Goal: Transaction & Acquisition: Purchase product/service

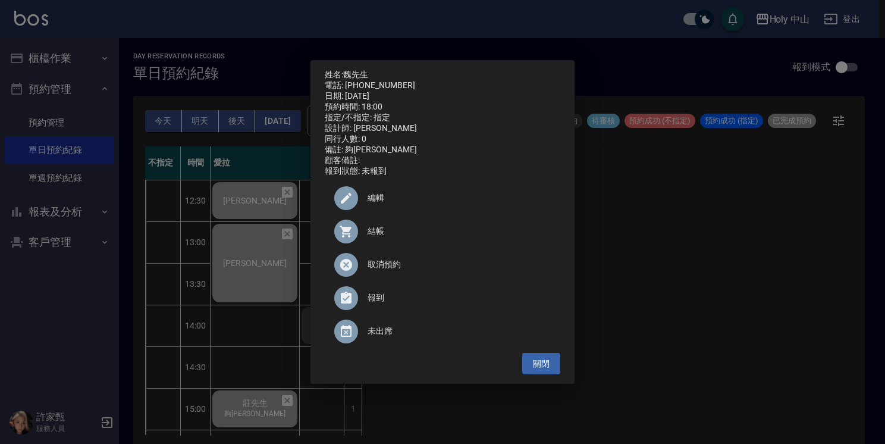
scroll to position [3, 0]
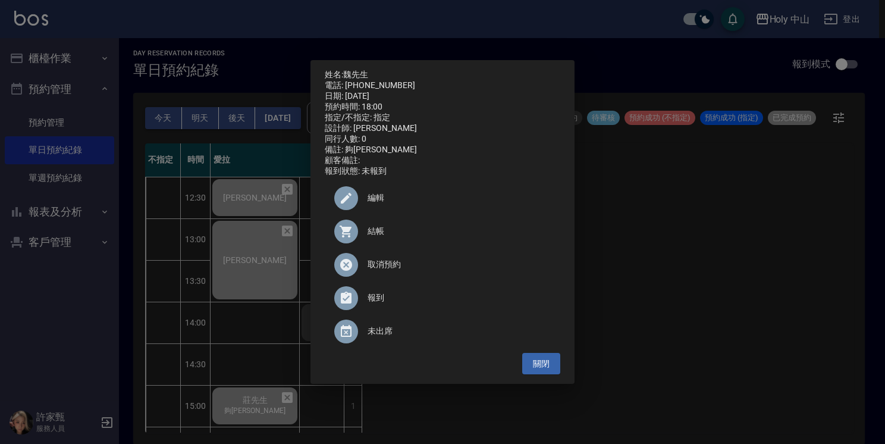
click at [662, 240] on div "姓名: [PERSON_NAME]先生 電話: [PHONE_NUMBER] 日期: [DATE] 預約時間: 18:00 指定/不指定: 指定 設計師: 愛…" at bounding box center [442, 222] width 885 height 444
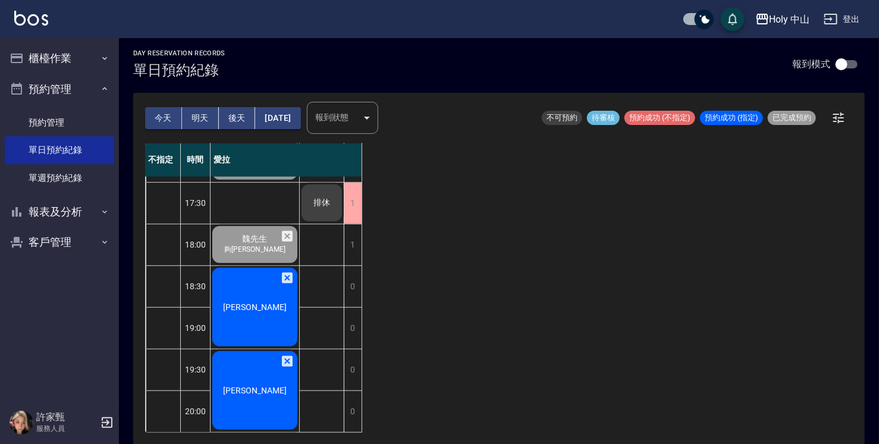
click at [244, 302] on span "[PERSON_NAME]" at bounding box center [255, 307] width 68 height 10
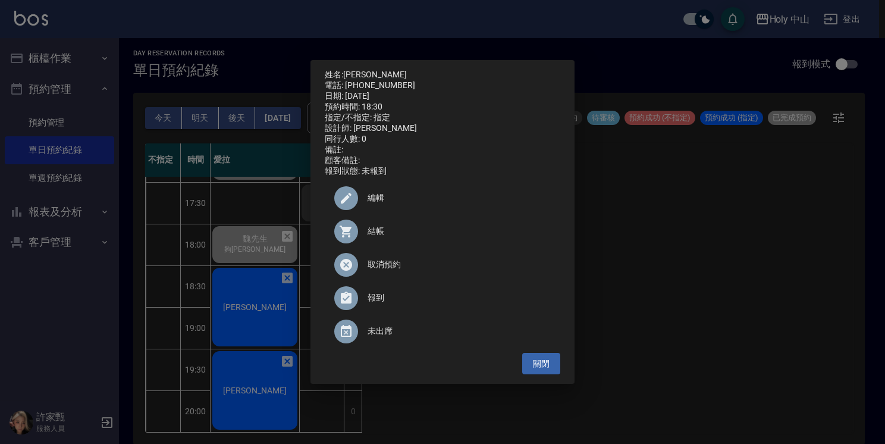
click at [369, 237] on span "結帳" at bounding box center [459, 231] width 183 height 12
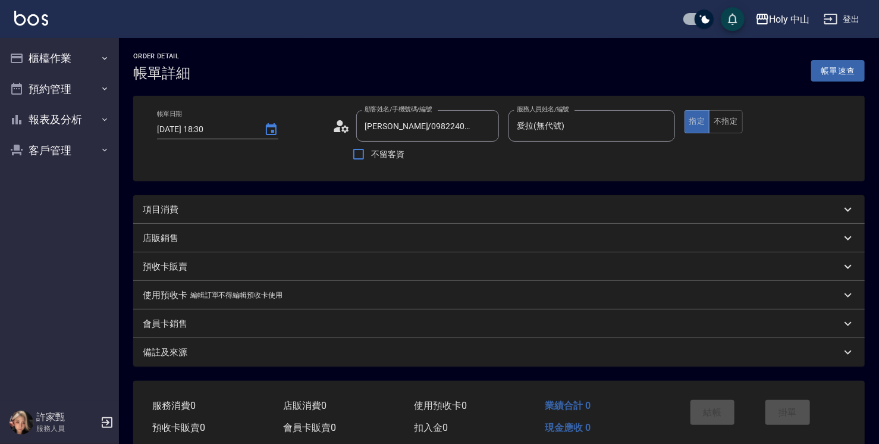
click at [315, 215] on div "項目消費" at bounding box center [498, 209] width 731 height 29
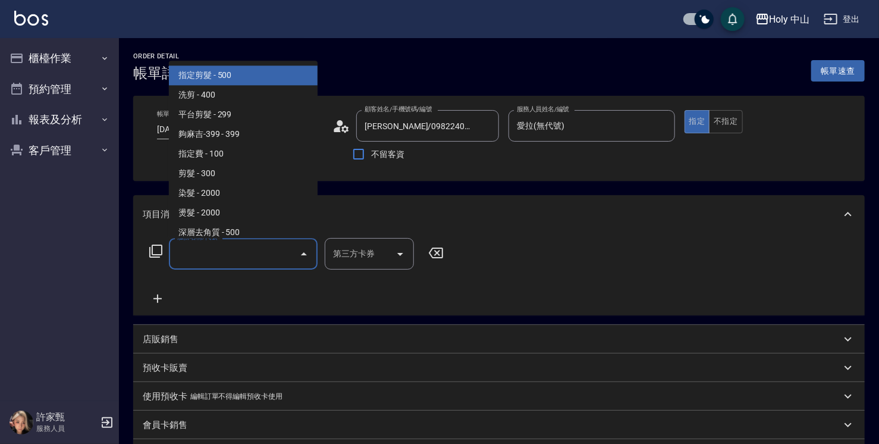
click at [228, 256] on input "服務名稱/代號" at bounding box center [234, 253] width 120 height 21
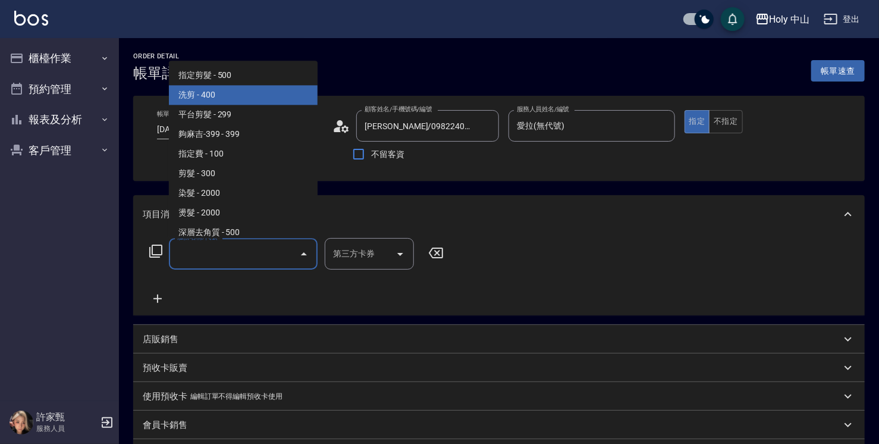
click at [246, 99] on span "洗剪 - 400" at bounding box center [243, 95] width 149 height 20
type input "洗剪(3)"
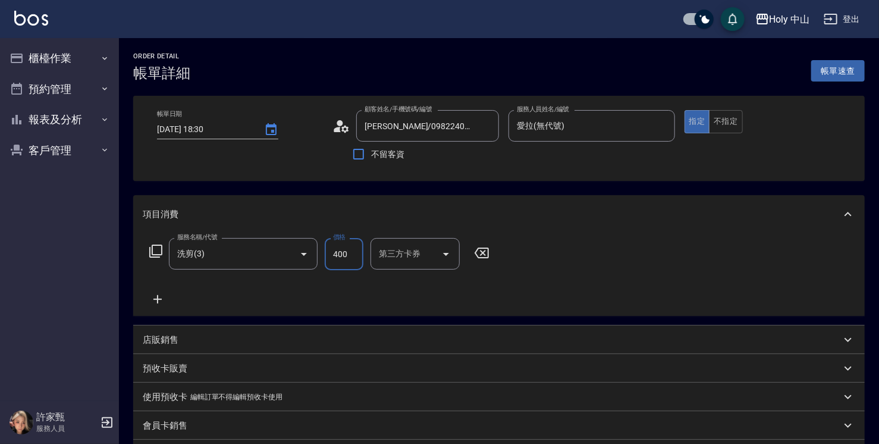
click at [347, 254] on input "400" at bounding box center [344, 254] width 39 height 32
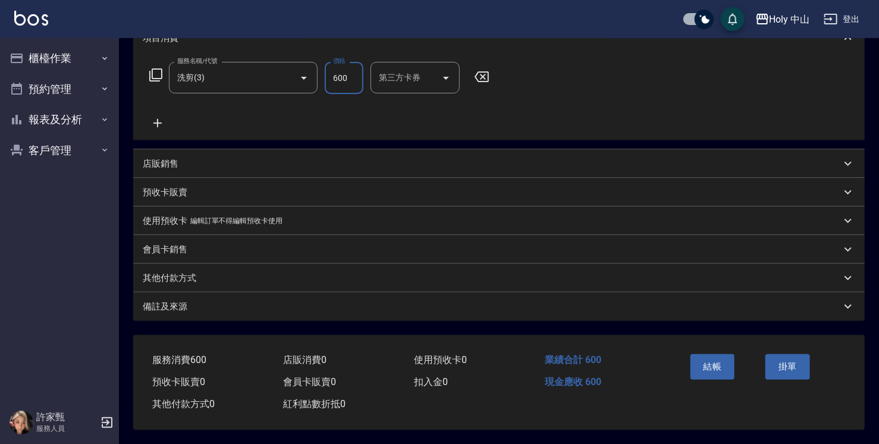
scroll to position [178, 0]
type input "600"
click at [476, 304] on div "備註及來源" at bounding box center [492, 306] width 698 height 12
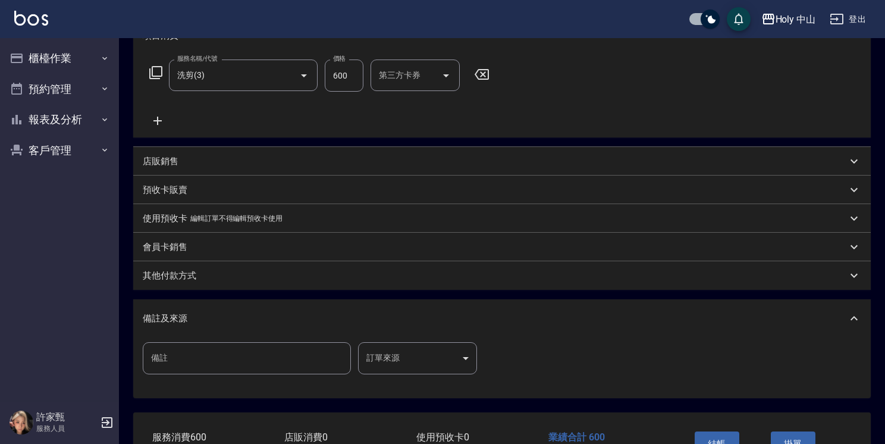
click at [395, 359] on body "Holy 中山 登出 櫃檯作業 打帳單 帳單列表 營業儀表板 現場電腦打卡 預約管理 預約管理 單日預約紀錄 單週預約紀錄 報表及分析 報表目錄 店家日報表 …" at bounding box center [442, 171] width 885 height 699
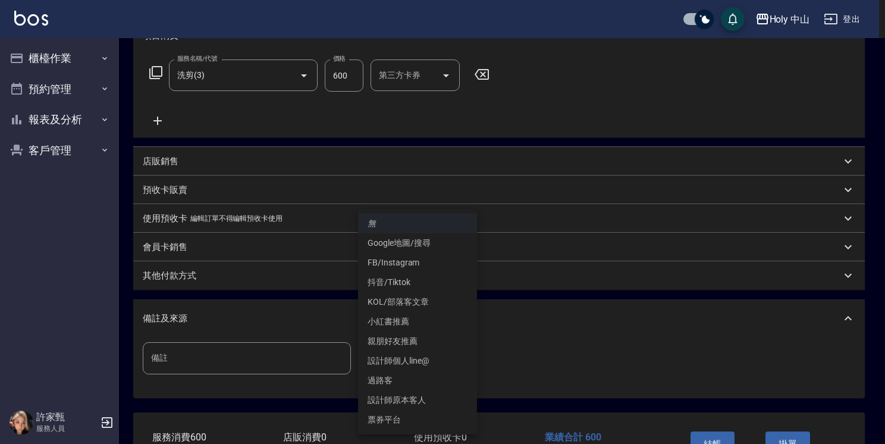
click at [412, 400] on li "設計師原本客人" at bounding box center [417, 400] width 119 height 20
type input "設計師原本客人"
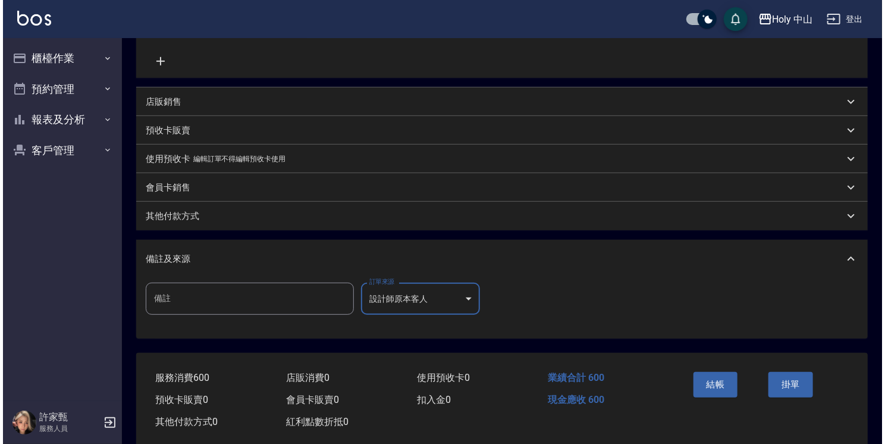
scroll to position [259, 0]
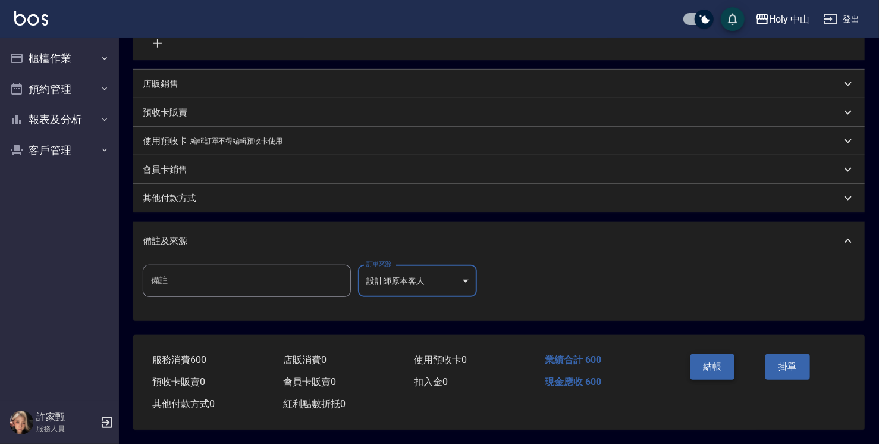
click at [707, 366] on button "結帳" at bounding box center [712, 366] width 45 height 25
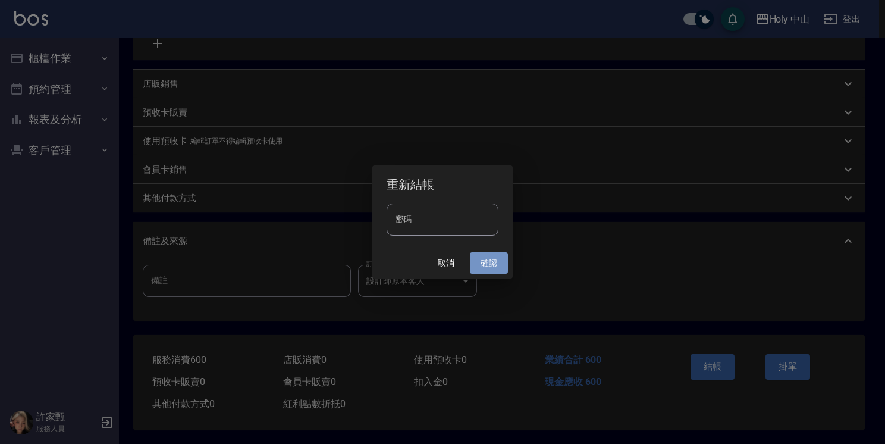
click at [493, 265] on button "確認" at bounding box center [489, 263] width 38 height 22
